Goal: Task Accomplishment & Management: Use online tool/utility

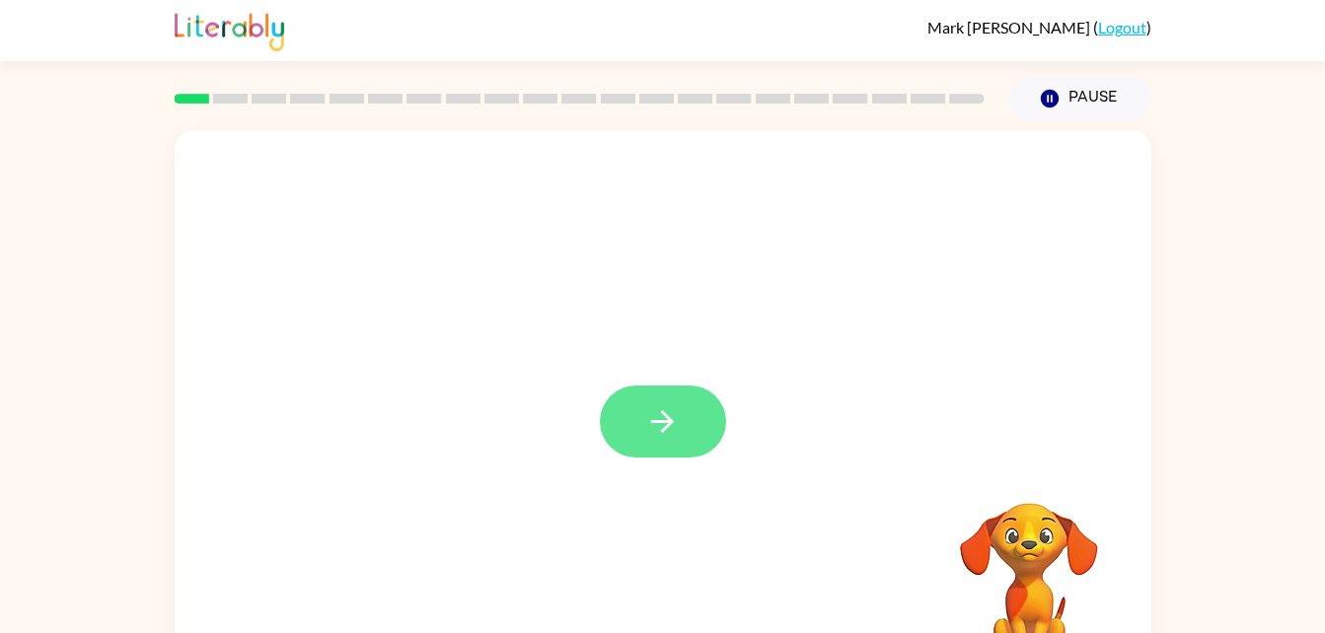
click at [639, 441] on button "button" at bounding box center [663, 422] width 126 height 72
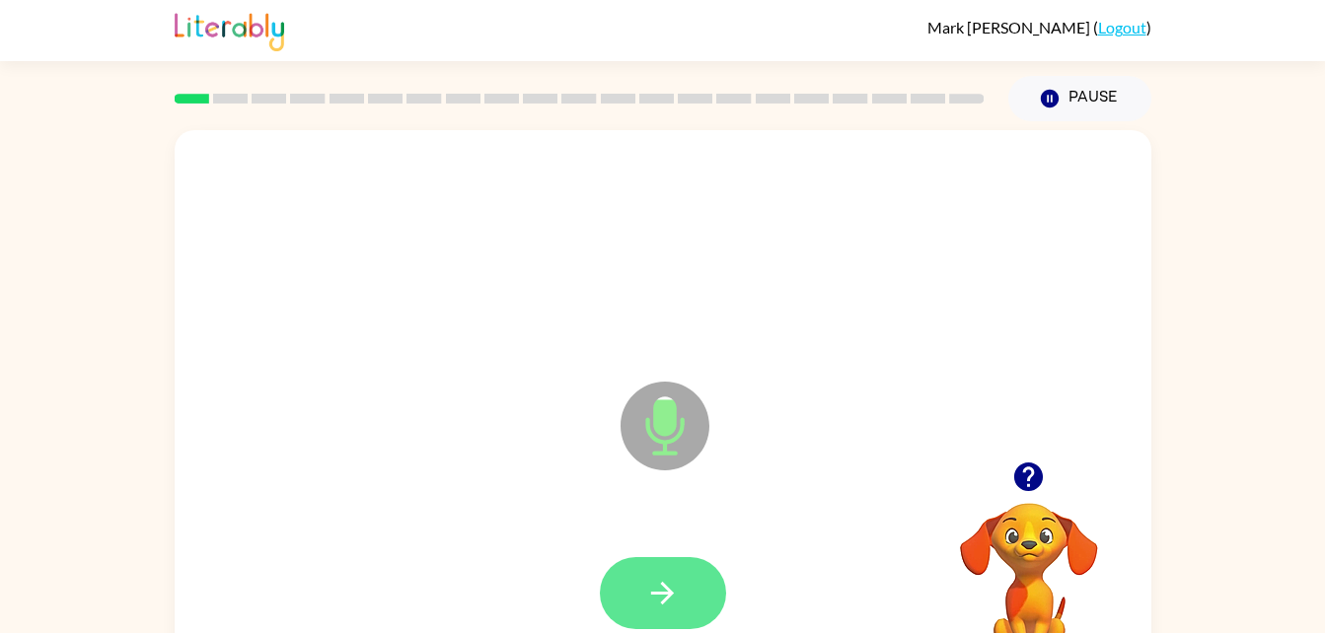
click at [681, 589] on button "button" at bounding box center [663, 593] width 126 height 72
click at [679, 587] on icon "button" at bounding box center [662, 593] width 35 height 35
click at [677, 563] on button "button" at bounding box center [663, 593] width 126 height 72
click at [672, 592] on icon "button" at bounding box center [662, 593] width 23 height 23
click at [661, 583] on icon "button" at bounding box center [662, 593] width 35 height 35
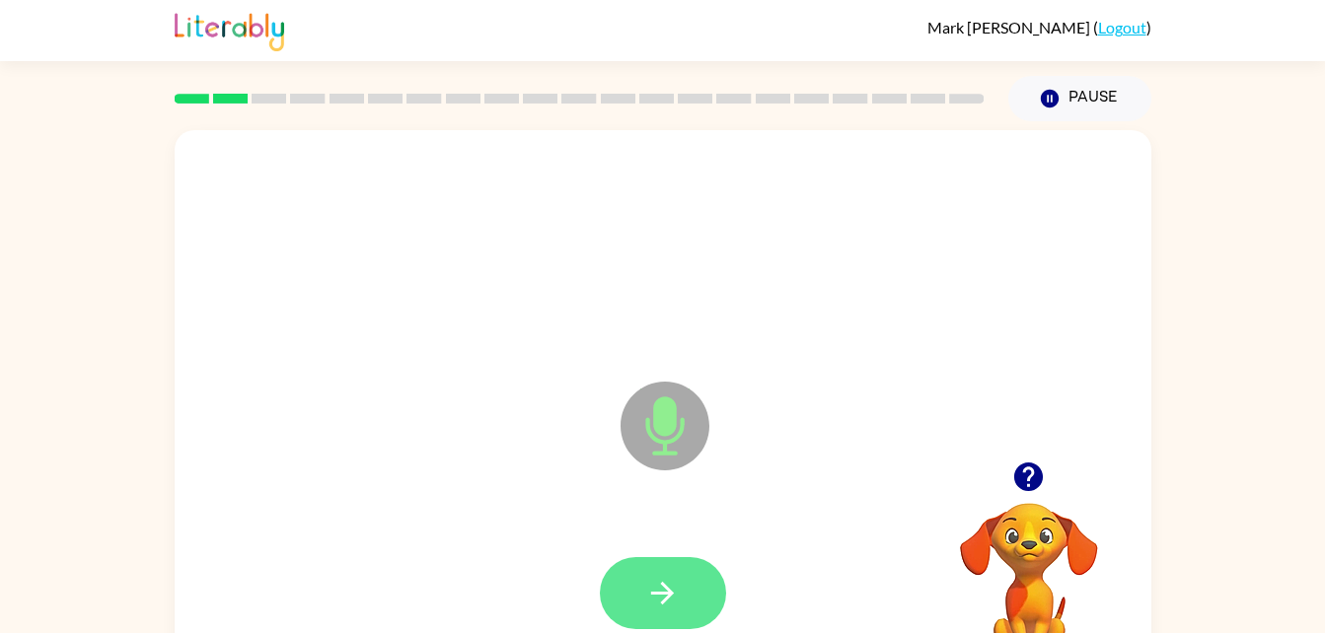
click at [660, 581] on icon "button" at bounding box center [662, 593] width 35 height 35
click at [642, 562] on button "button" at bounding box center [663, 593] width 126 height 72
click at [677, 600] on icon "button" at bounding box center [662, 593] width 35 height 35
click at [654, 588] on icon "button" at bounding box center [662, 593] width 35 height 35
click at [651, 589] on icon "button" at bounding box center [662, 593] width 35 height 35
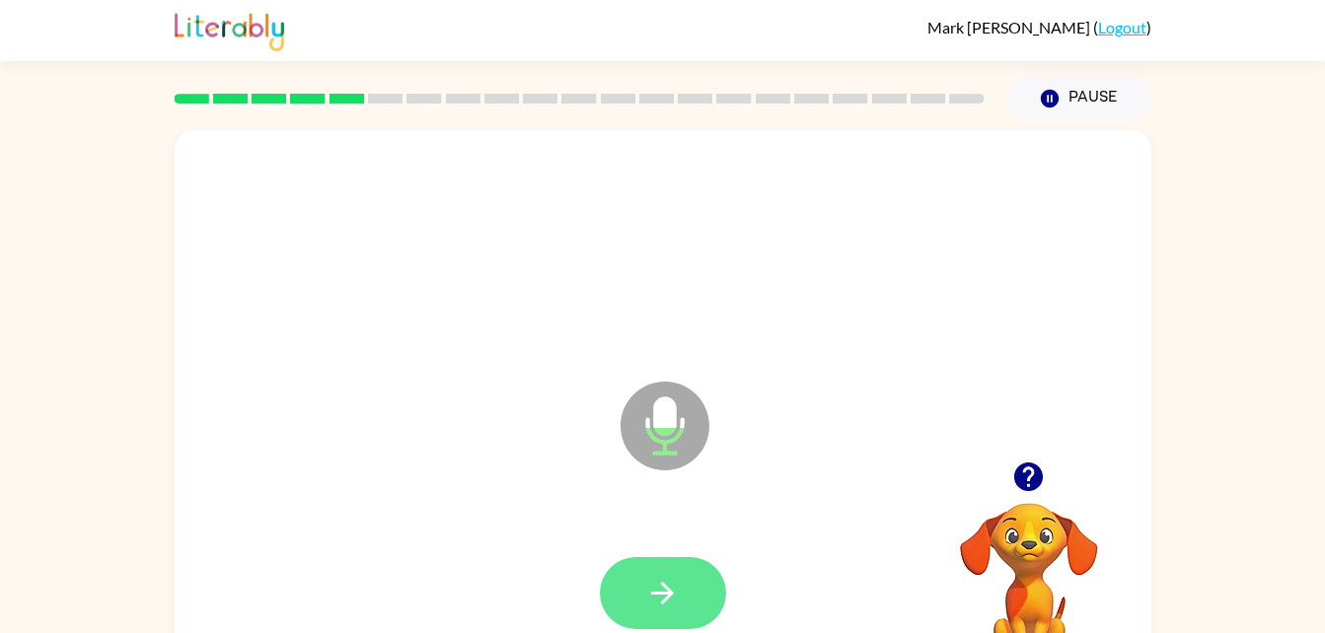
click at [689, 564] on button "button" at bounding box center [663, 593] width 126 height 72
click at [673, 597] on icon "button" at bounding box center [662, 593] width 35 height 35
click at [671, 580] on icon "button" at bounding box center [662, 593] width 35 height 35
click at [696, 588] on button "button" at bounding box center [663, 593] width 126 height 72
click at [675, 606] on icon "button" at bounding box center [662, 593] width 35 height 35
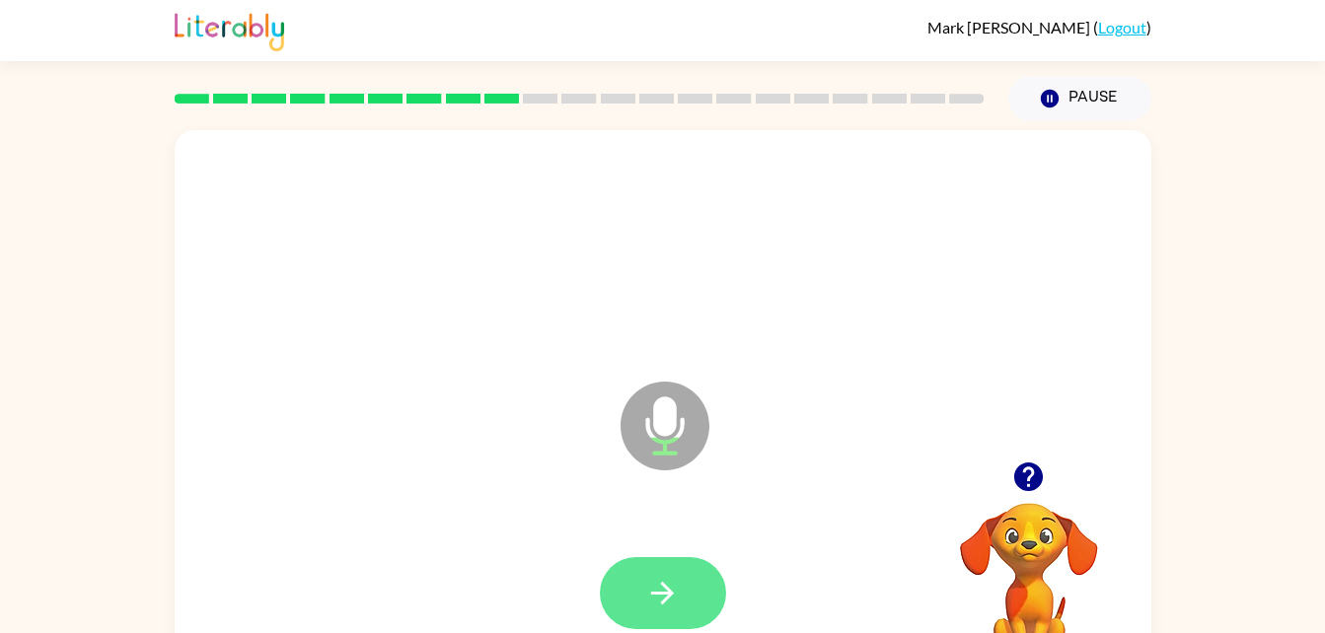
click at [698, 599] on button "button" at bounding box center [663, 593] width 126 height 72
click at [693, 603] on button "button" at bounding box center [663, 593] width 126 height 72
click at [669, 600] on icon "button" at bounding box center [662, 593] width 35 height 35
click at [635, 610] on button "button" at bounding box center [663, 593] width 126 height 72
click at [675, 572] on button "button" at bounding box center [663, 593] width 126 height 72
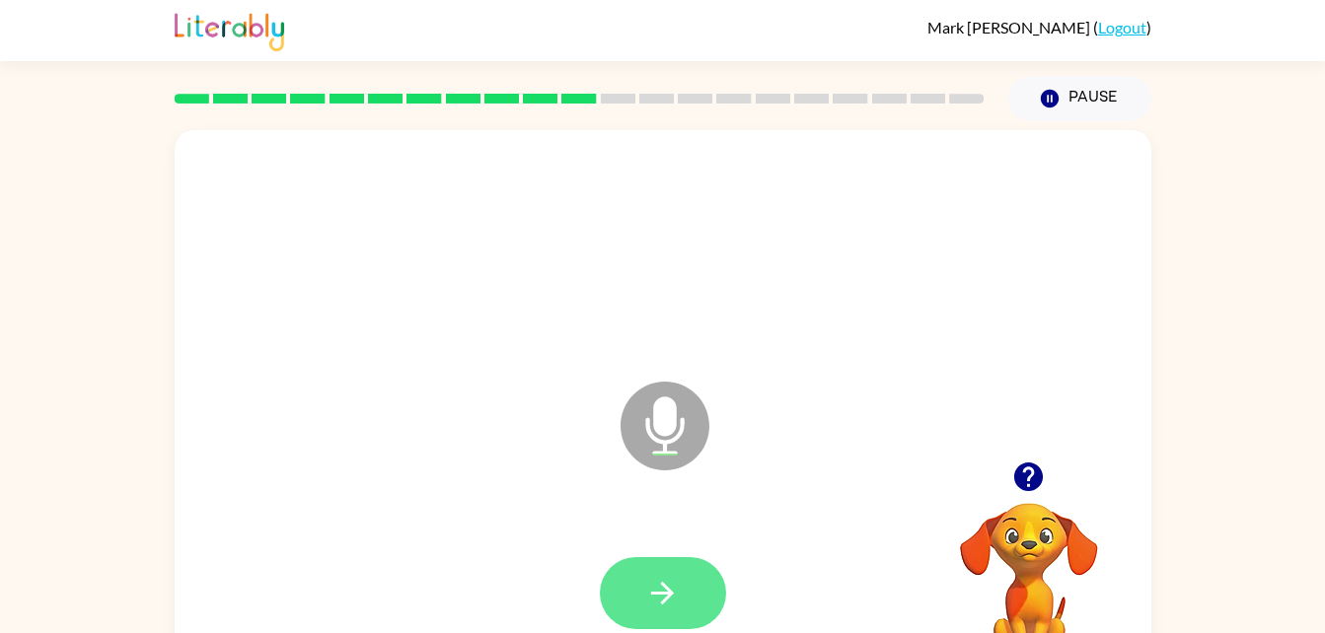
click at [661, 585] on icon "button" at bounding box center [662, 593] width 35 height 35
click at [677, 568] on button "button" at bounding box center [663, 593] width 126 height 72
click at [680, 560] on button "button" at bounding box center [663, 593] width 126 height 72
click at [666, 583] on icon "button" at bounding box center [662, 593] width 35 height 35
click at [695, 576] on button "button" at bounding box center [663, 593] width 126 height 72
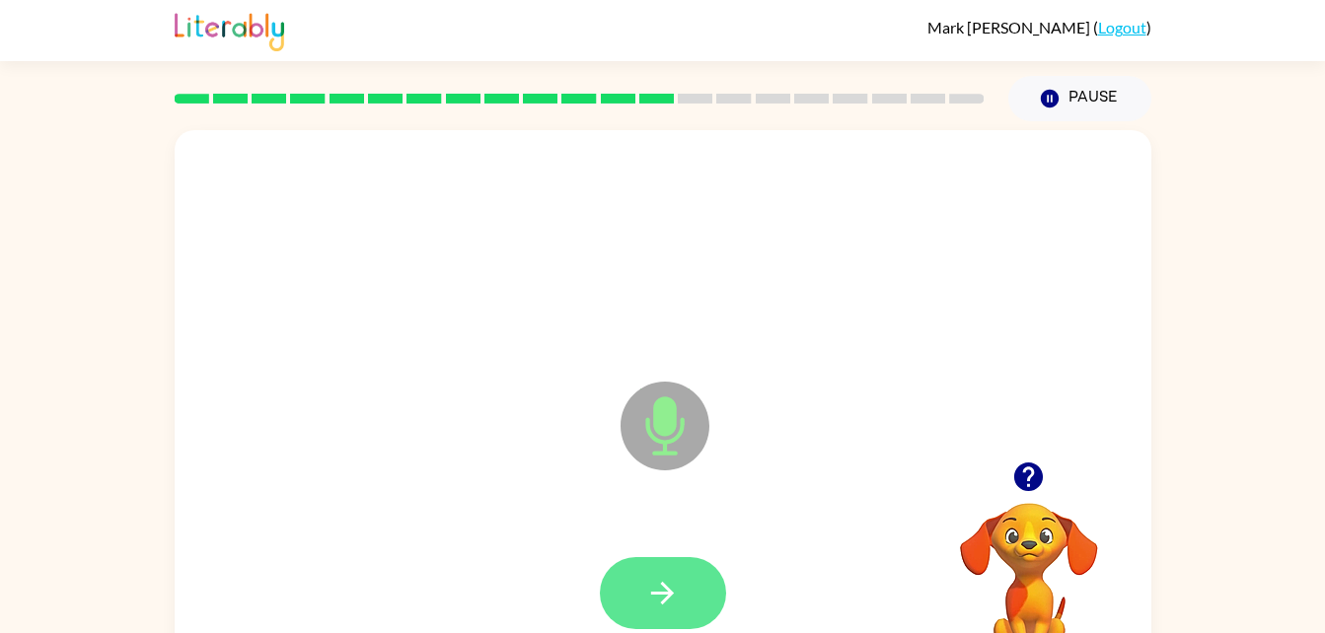
click at [700, 615] on button "button" at bounding box center [663, 593] width 126 height 72
click at [681, 601] on button "button" at bounding box center [663, 593] width 126 height 72
click at [680, 621] on button "button" at bounding box center [663, 593] width 126 height 72
click at [657, 584] on icon "button" at bounding box center [662, 593] width 35 height 35
click at [700, 577] on button "button" at bounding box center [663, 593] width 126 height 72
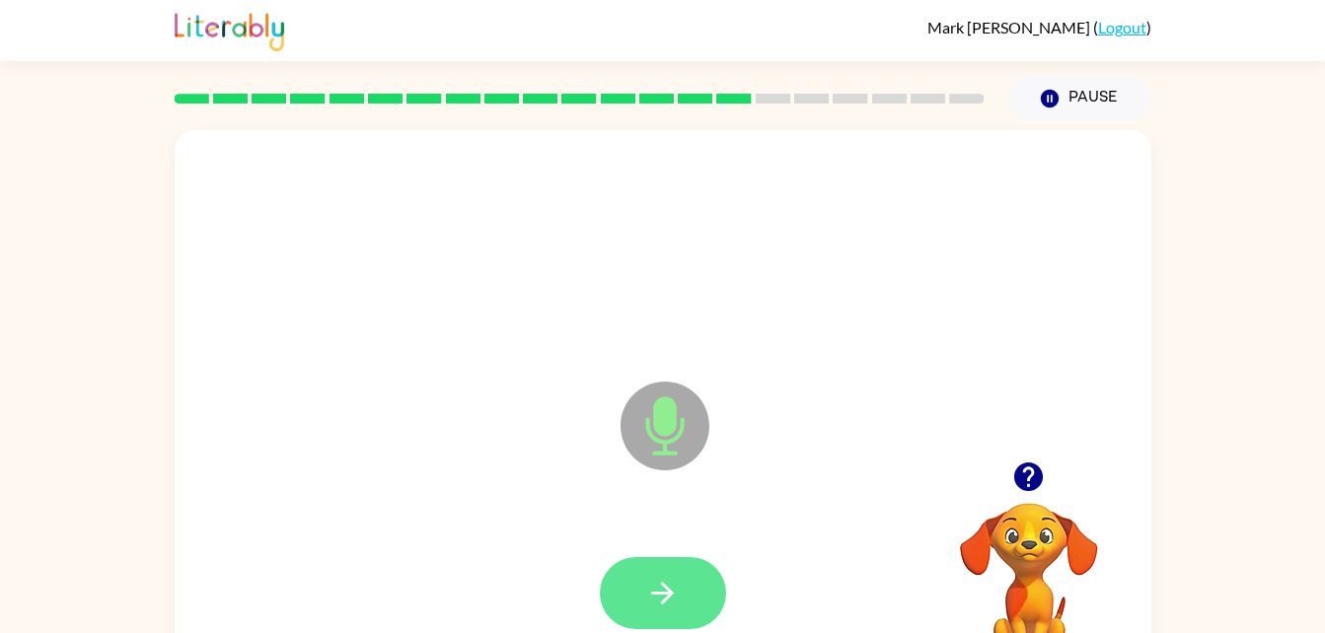
click at [677, 582] on icon "button" at bounding box center [662, 593] width 35 height 35
click at [687, 613] on button "button" at bounding box center [663, 593] width 126 height 72
click at [677, 592] on icon "button" at bounding box center [662, 593] width 35 height 35
click at [628, 597] on button "button" at bounding box center [663, 593] width 126 height 72
click at [679, 579] on icon "button" at bounding box center [662, 593] width 35 height 35
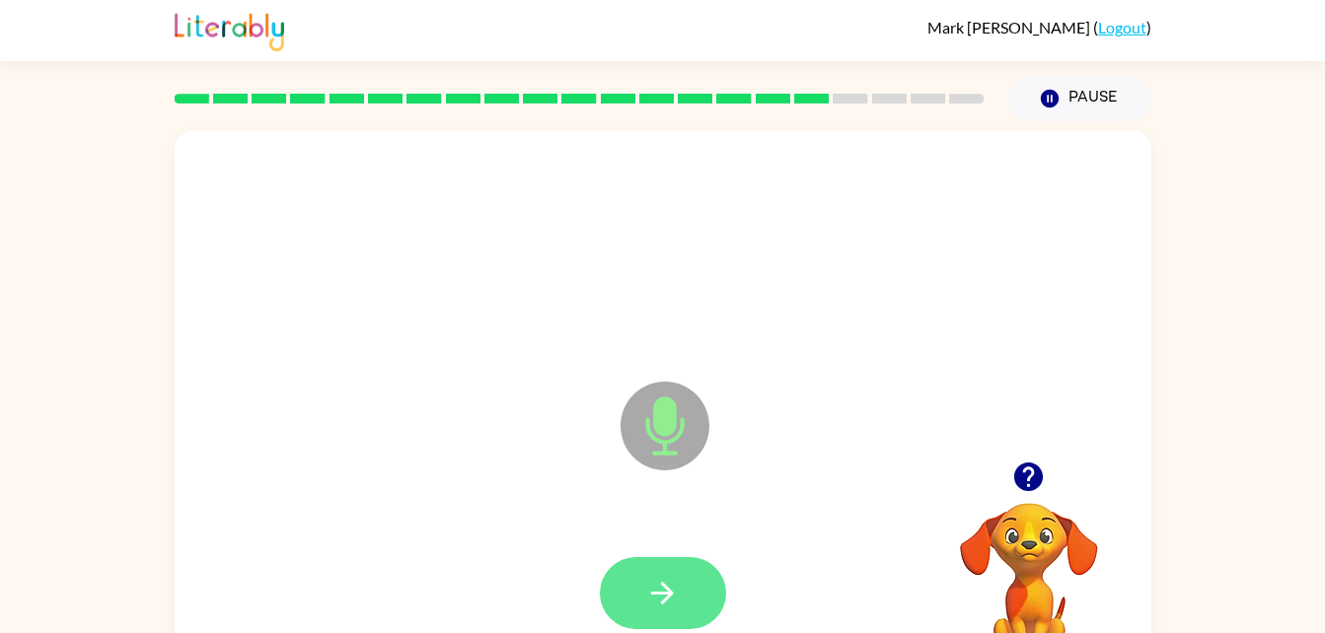
click at [684, 574] on button "button" at bounding box center [663, 593] width 126 height 72
click at [681, 587] on button "button" at bounding box center [663, 593] width 126 height 72
click at [671, 585] on icon "button" at bounding box center [662, 593] width 35 height 35
click at [684, 584] on div at bounding box center [663, 593] width 126 height 72
click at [661, 602] on icon "button" at bounding box center [662, 593] width 35 height 35
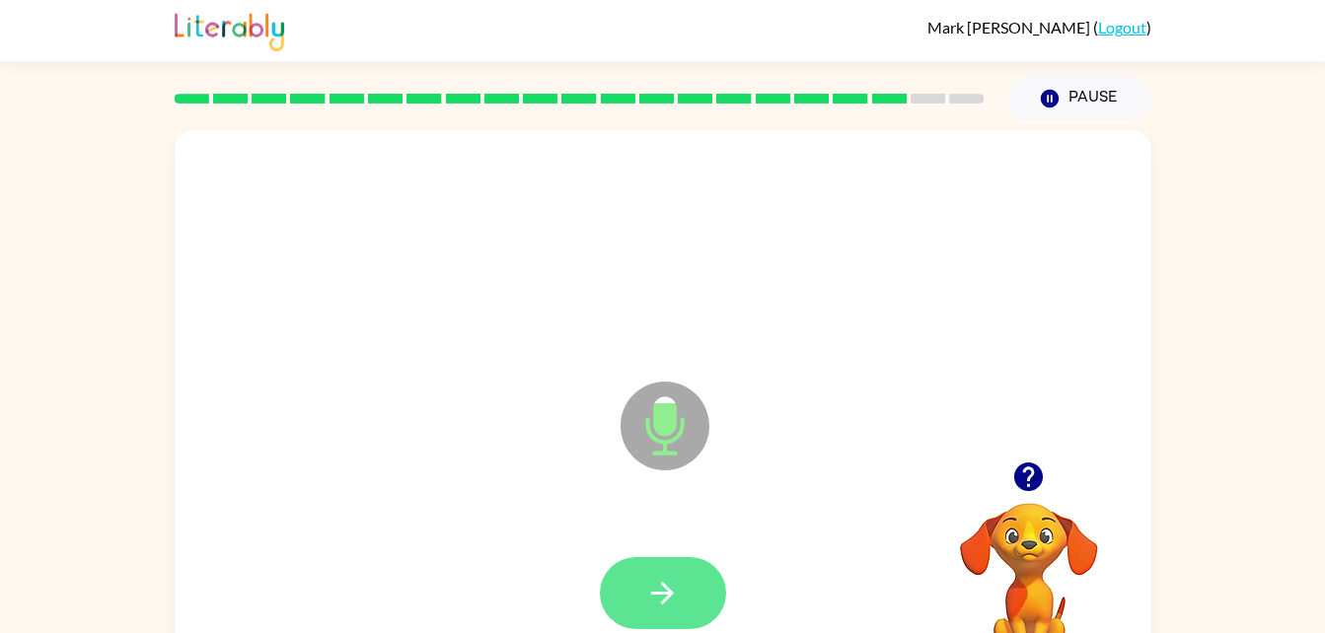
click at [667, 588] on icon "button" at bounding box center [662, 593] width 23 height 23
click at [666, 582] on icon "button" at bounding box center [662, 593] width 35 height 35
click at [685, 586] on button "button" at bounding box center [663, 593] width 126 height 72
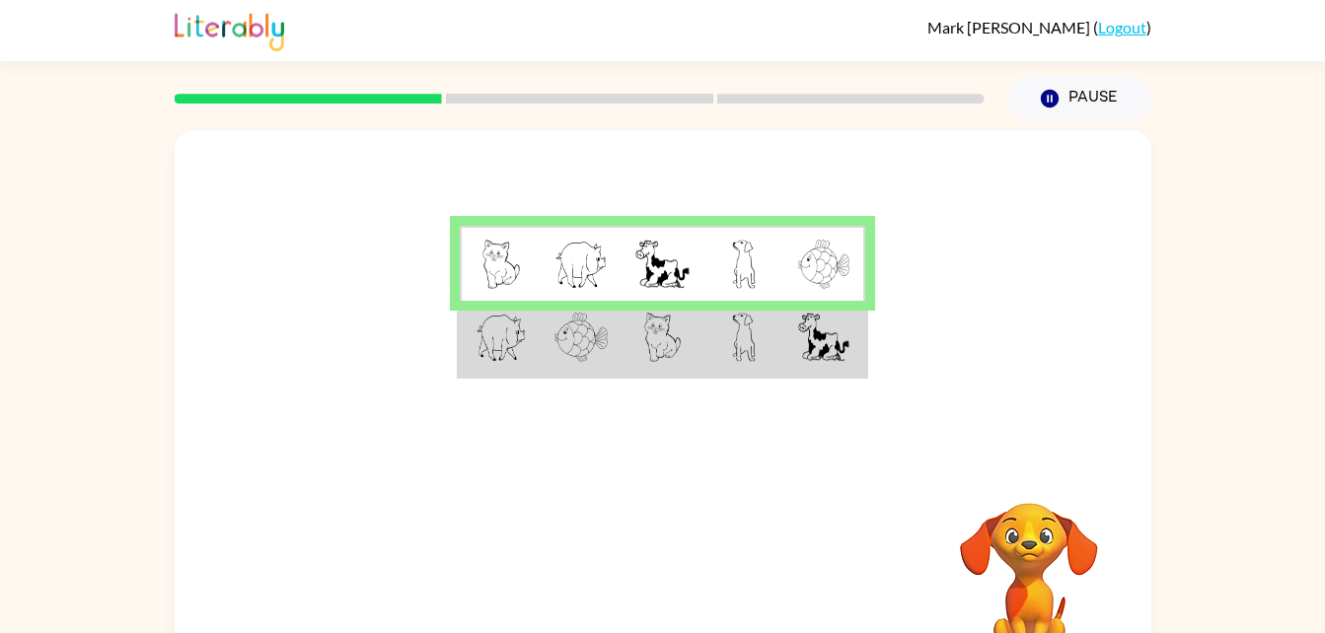
click at [675, 349] on img at bounding box center [662, 337] width 37 height 49
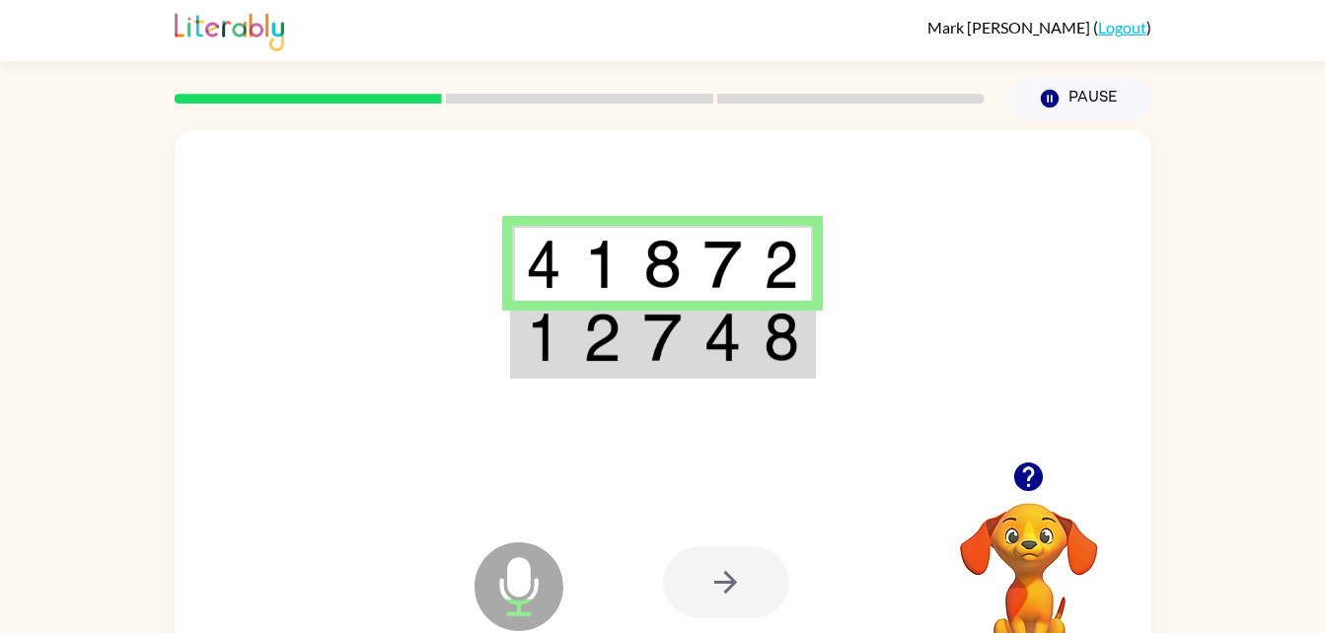
click at [652, 366] on td at bounding box center [662, 339] width 60 height 76
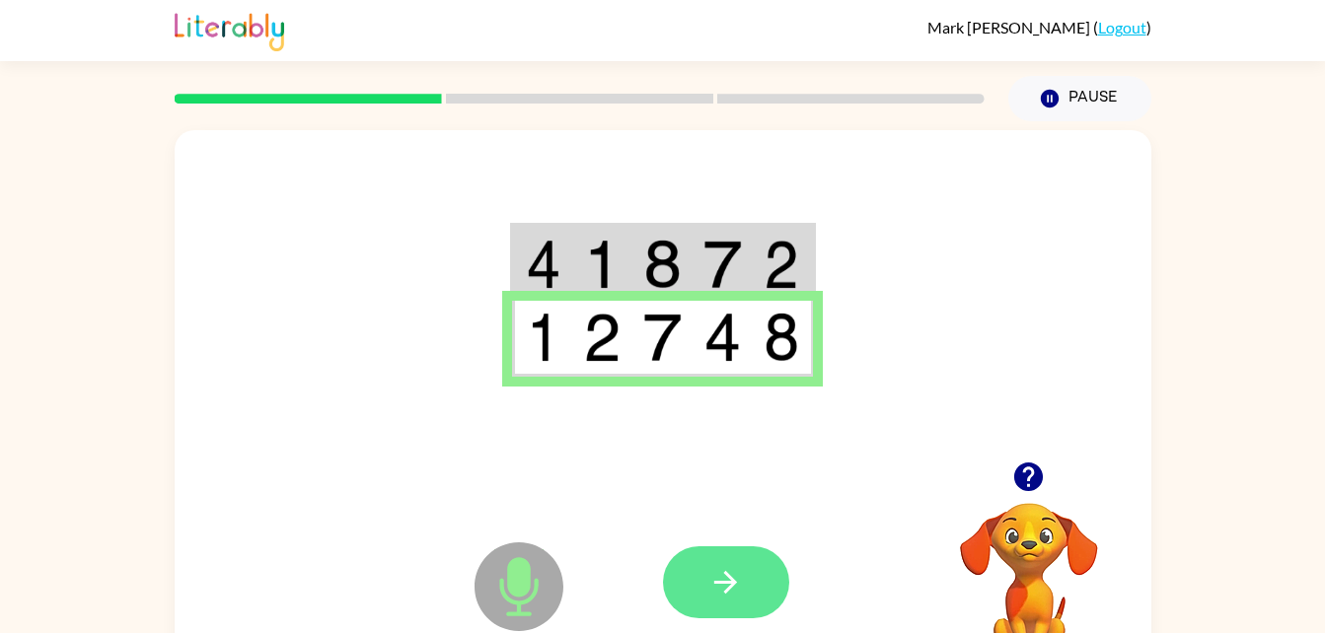
click at [726, 580] on icon "button" at bounding box center [725, 582] width 35 height 35
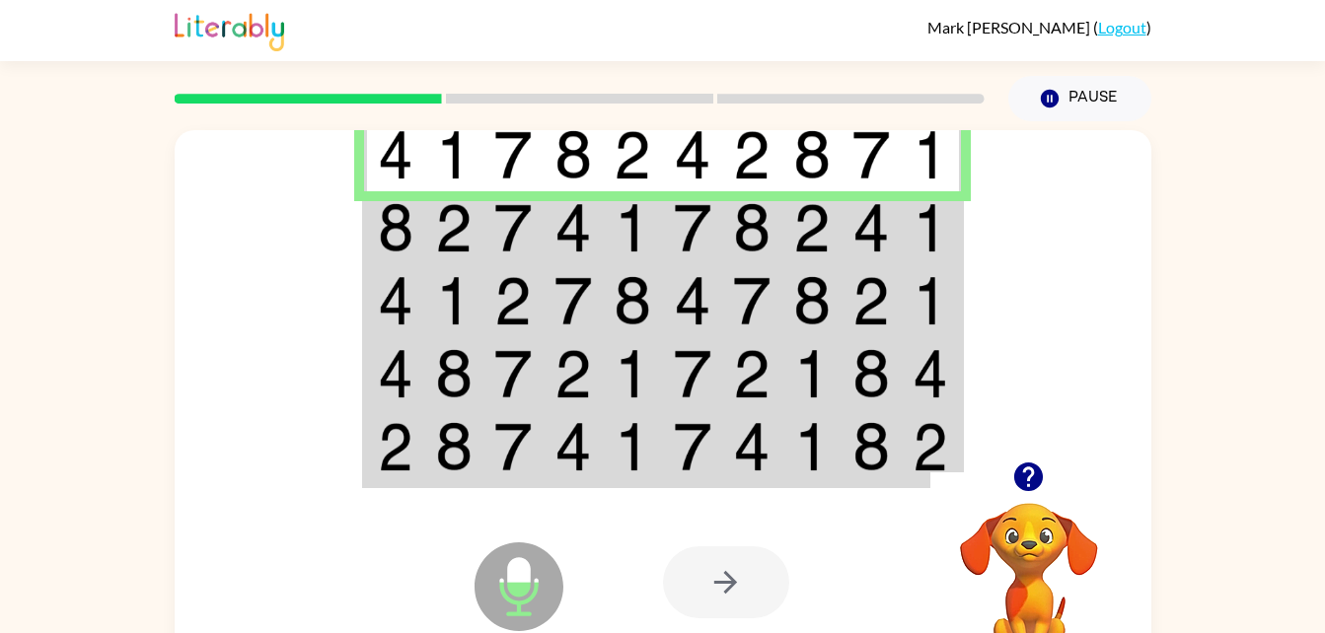
click at [474, 221] on td at bounding box center [454, 227] width 60 height 73
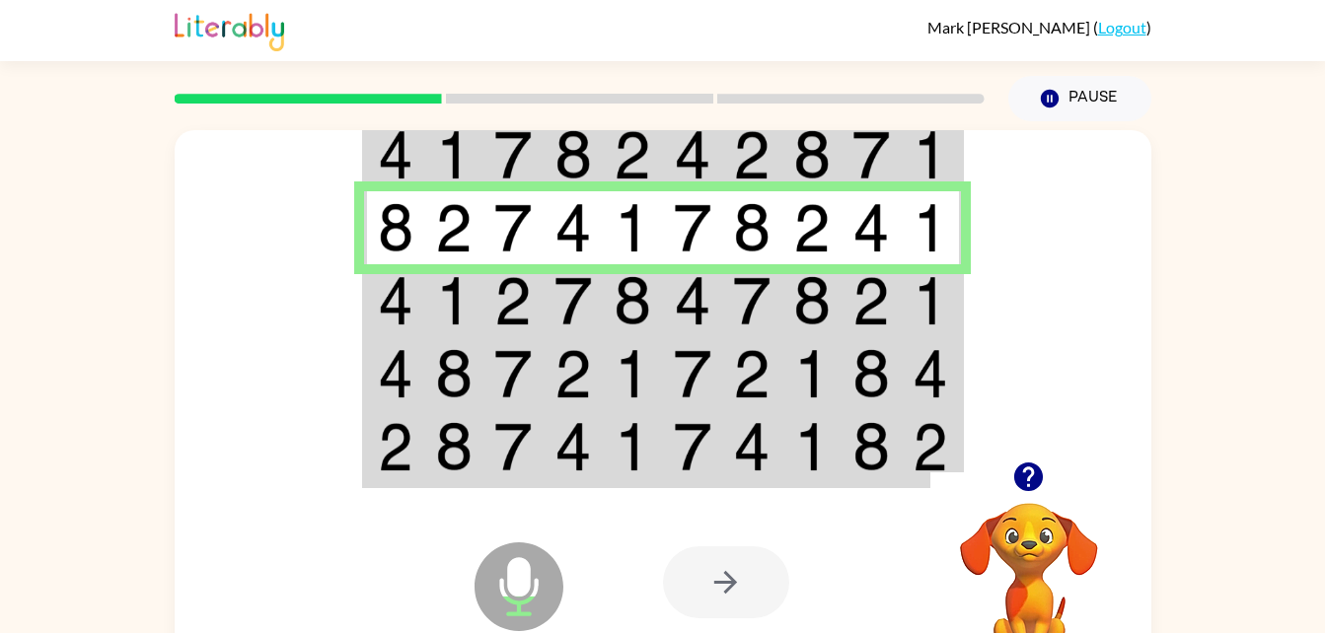
click at [570, 286] on img at bounding box center [572, 300] width 37 height 49
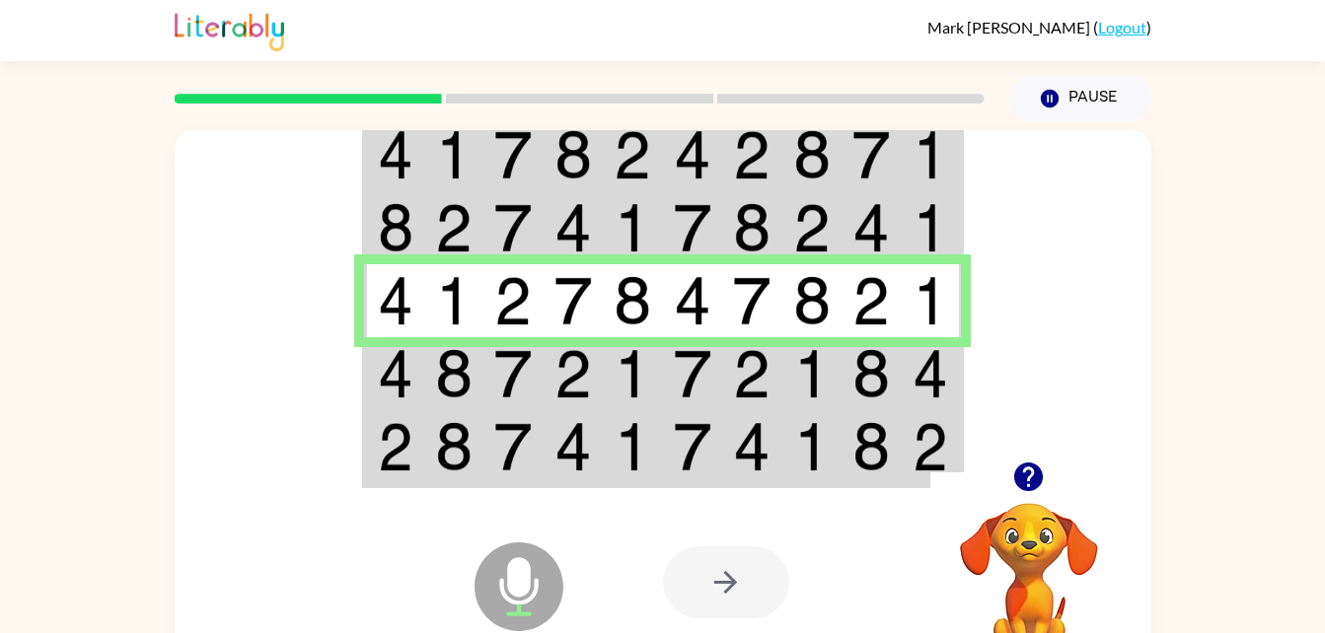
click at [552, 363] on td at bounding box center [574, 373] width 60 height 73
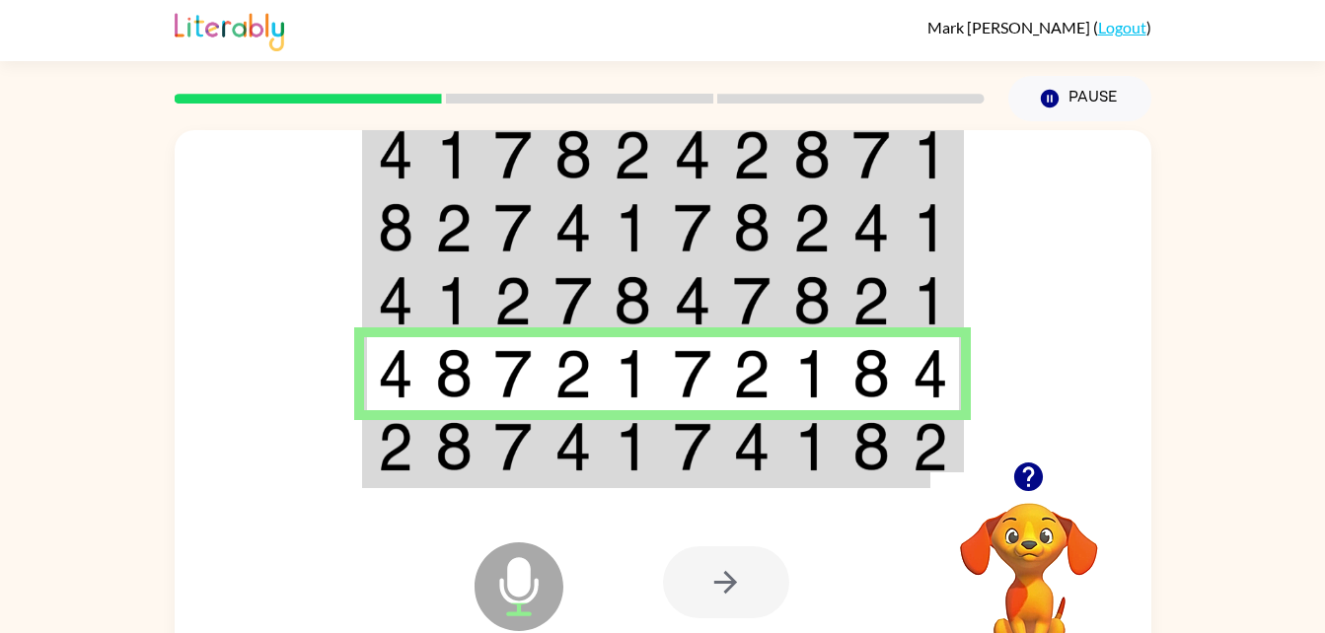
click at [621, 453] on img at bounding box center [632, 446] width 37 height 49
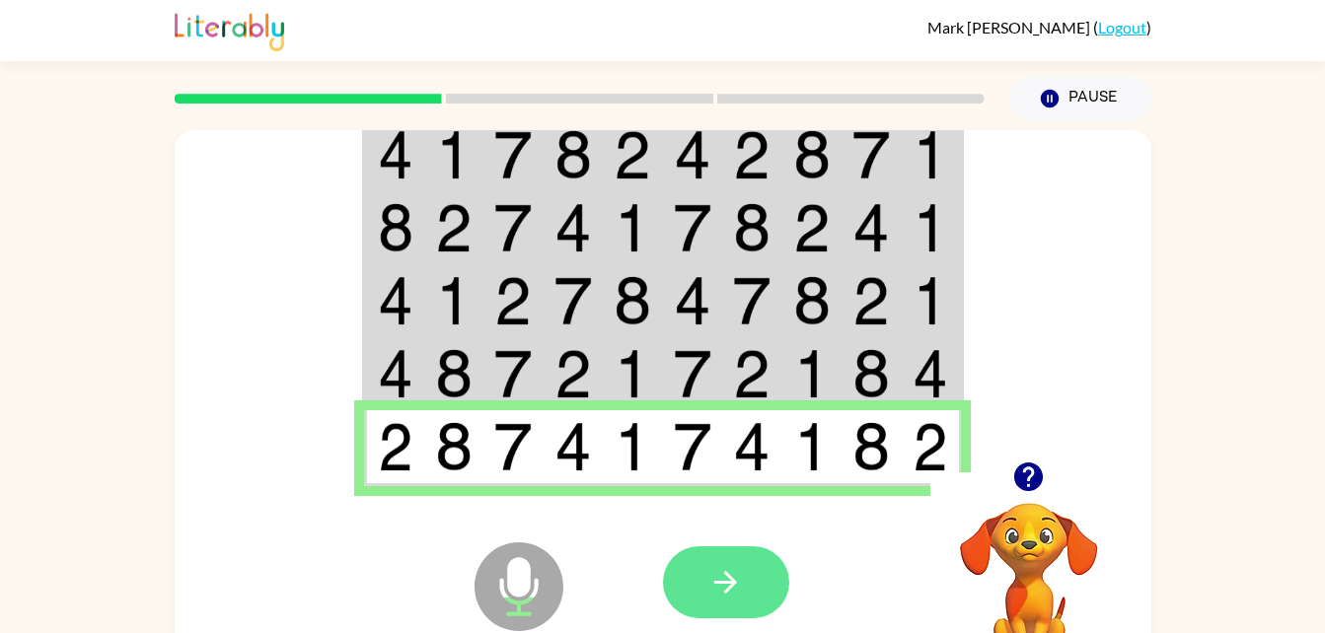
click at [752, 583] on button "button" at bounding box center [726, 583] width 126 height 72
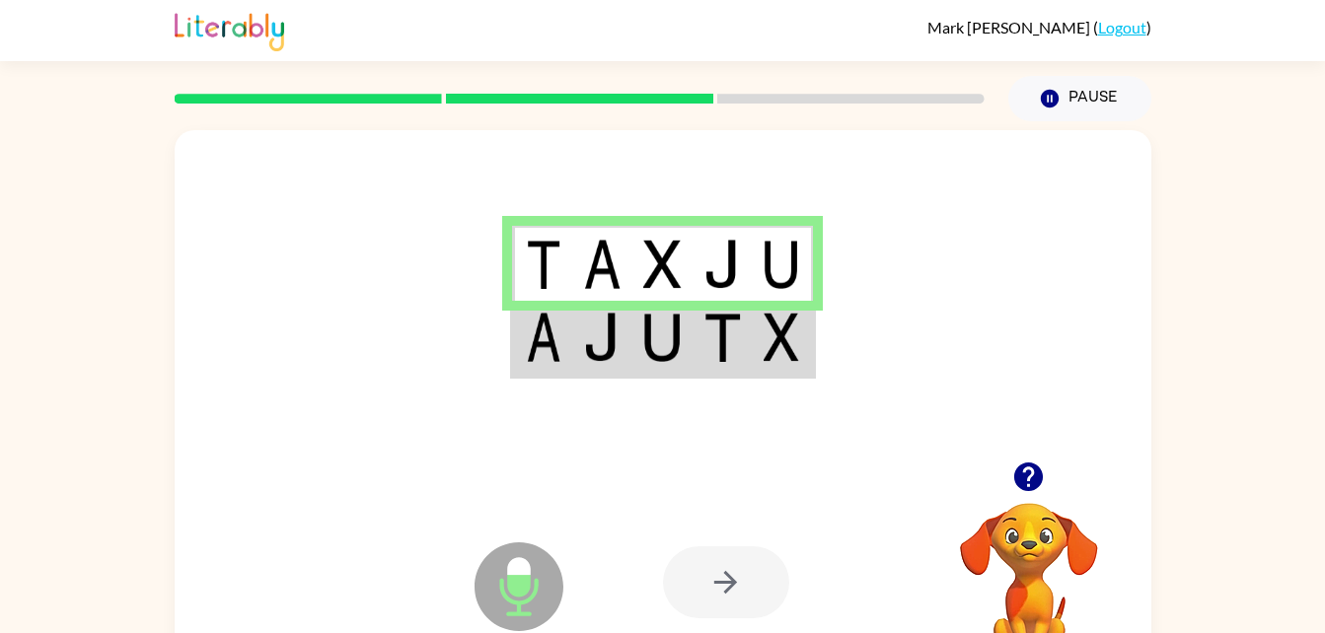
click at [674, 352] on img at bounding box center [661, 337] width 37 height 49
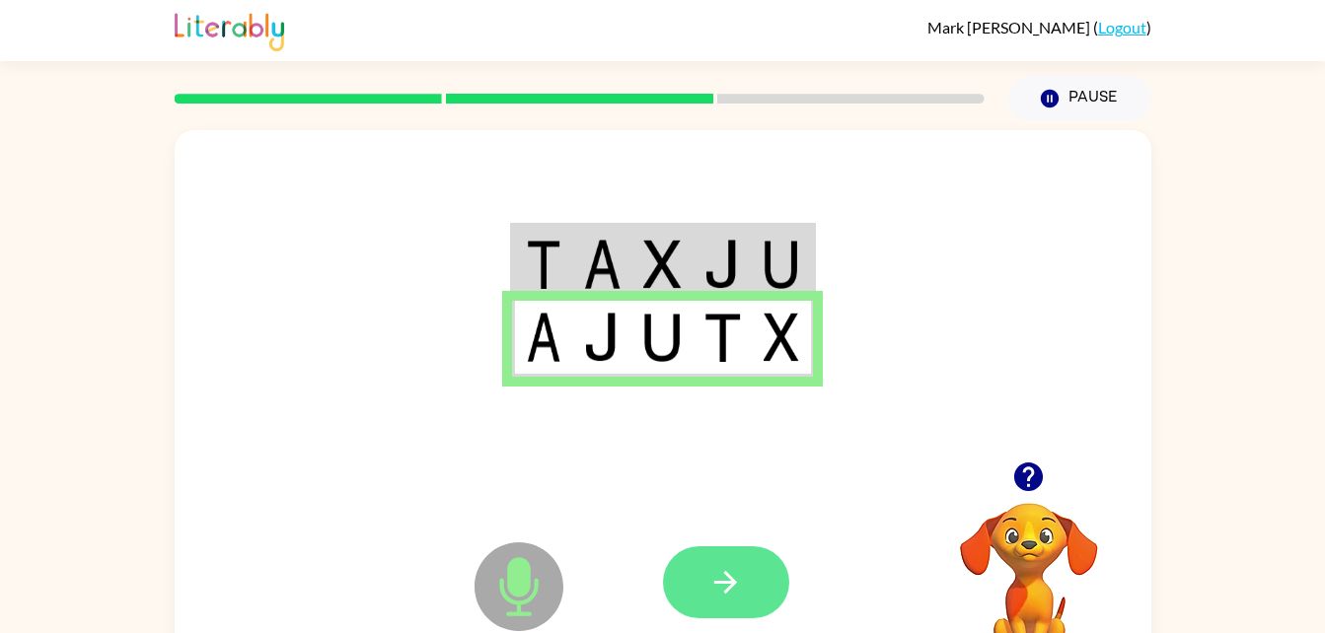
click at [734, 585] on icon "button" at bounding box center [725, 582] width 23 height 23
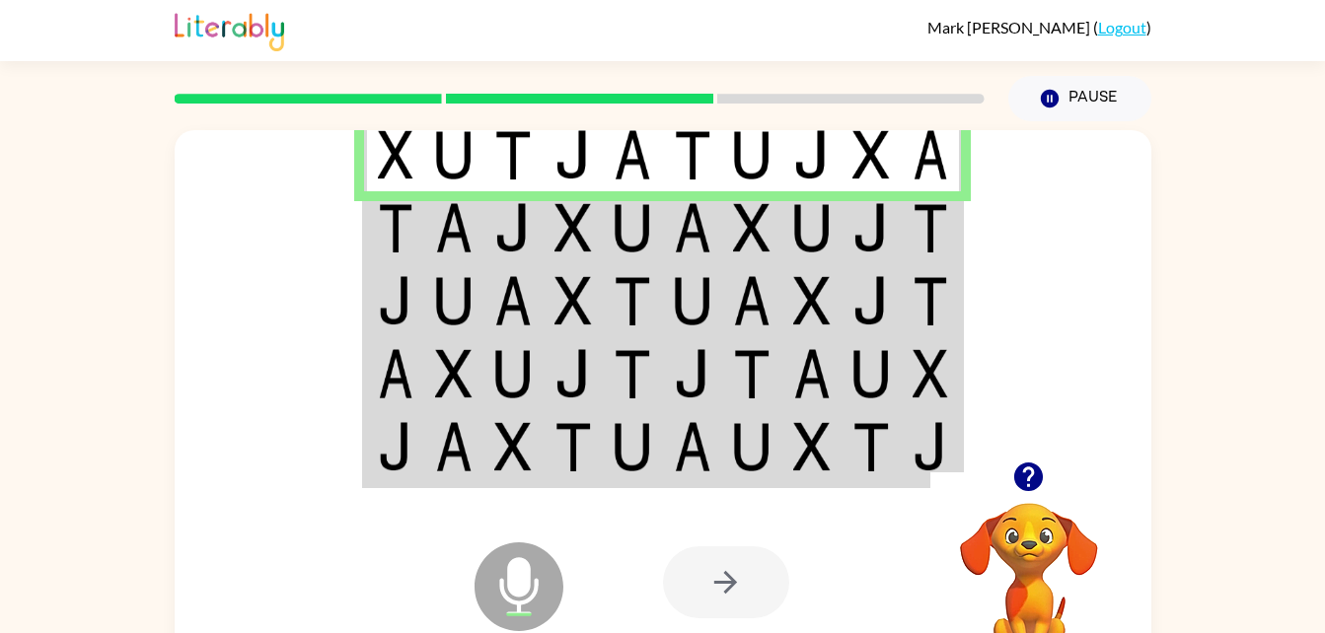
click at [594, 253] on td at bounding box center [574, 227] width 60 height 73
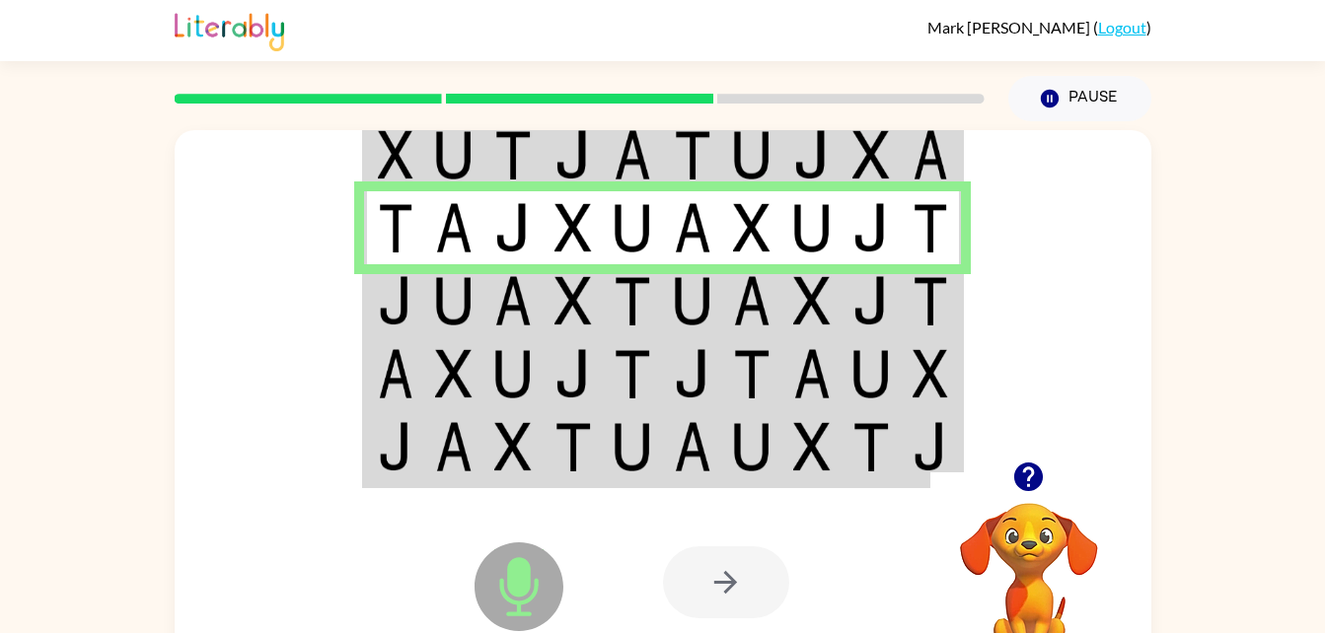
click at [786, 306] on td at bounding box center [812, 300] width 60 height 73
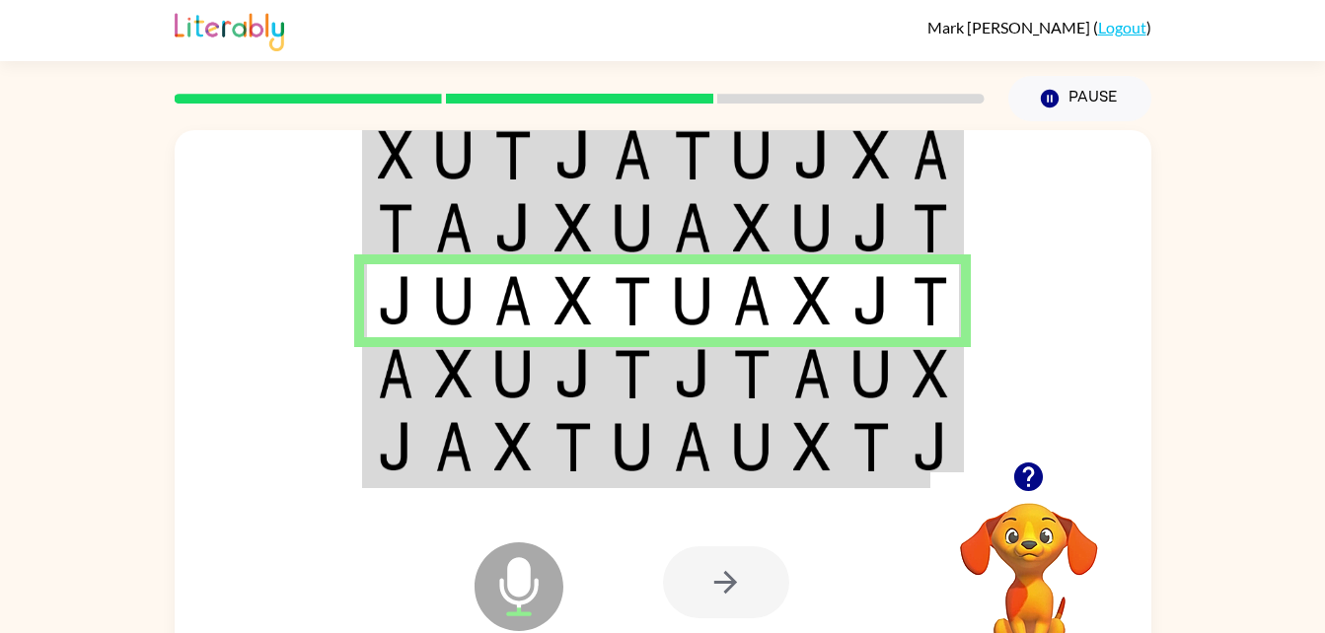
click at [558, 361] on img at bounding box center [572, 373] width 37 height 49
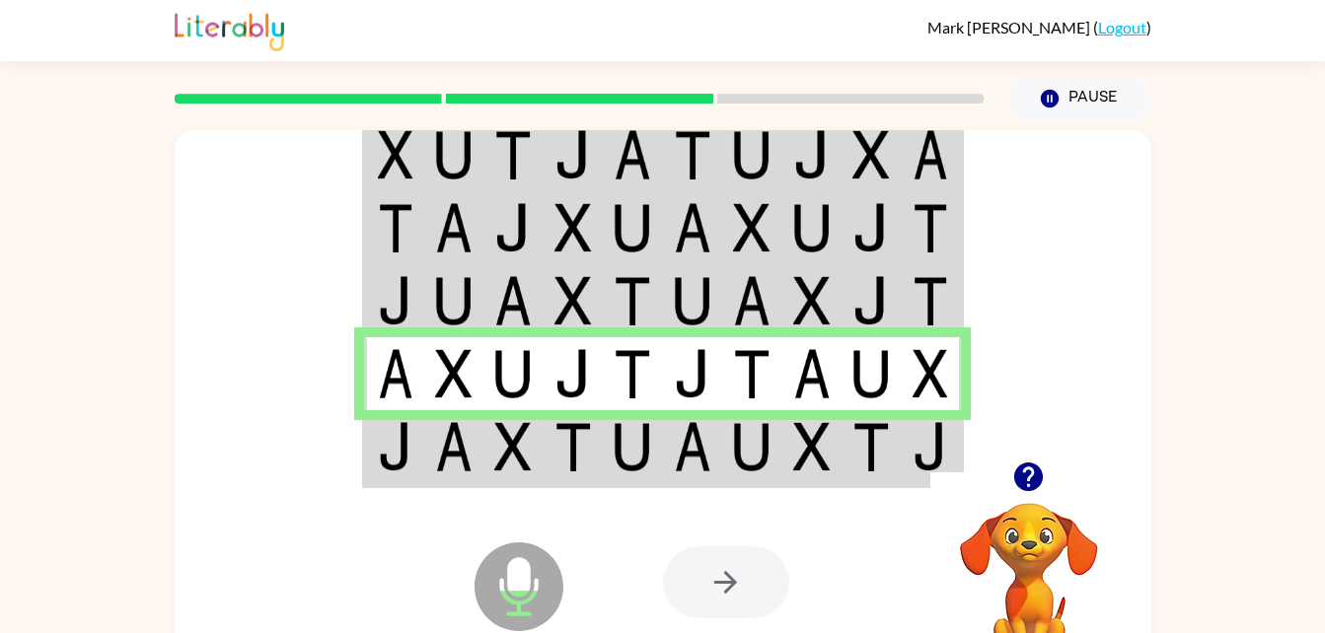
click at [671, 451] on td at bounding box center [693, 448] width 60 height 76
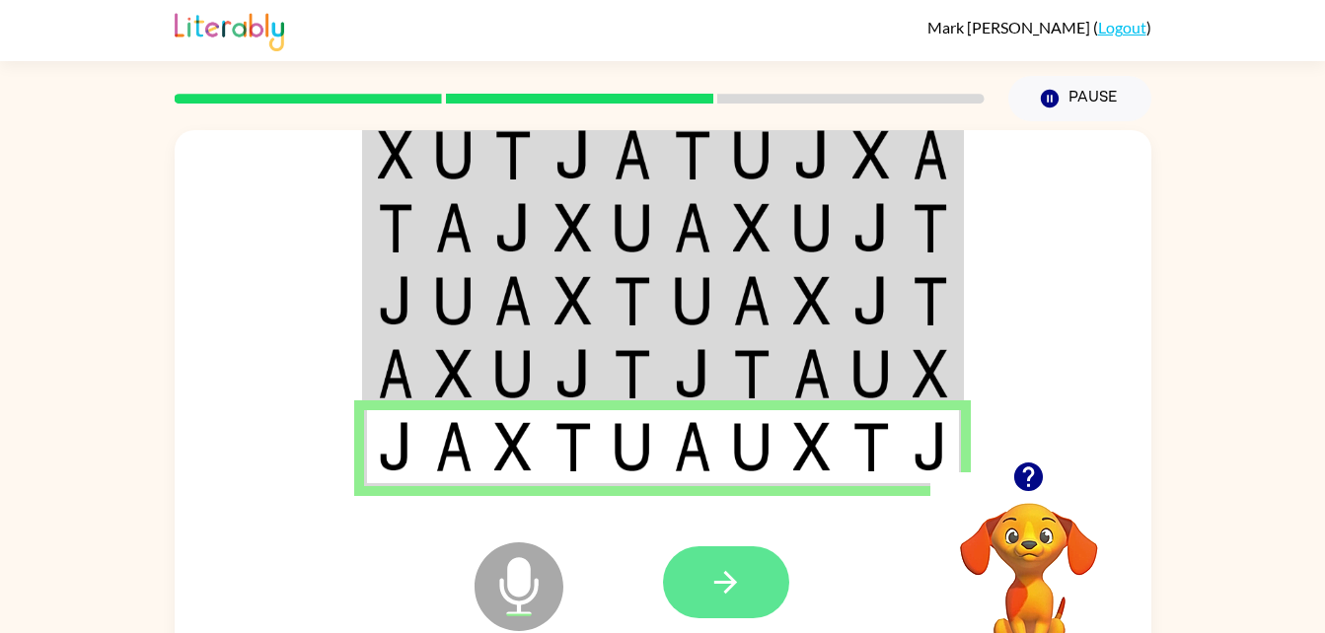
click at [737, 589] on icon "button" at bounding box center [725, 582] width 35 height 35
